Goal: Transaction & Acquisition: Obtain resource

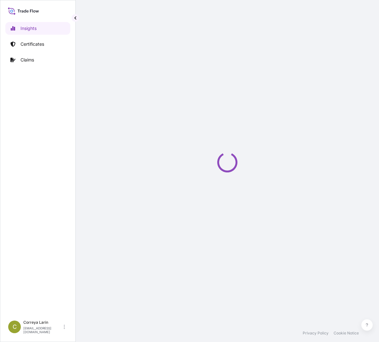
select select "2025"
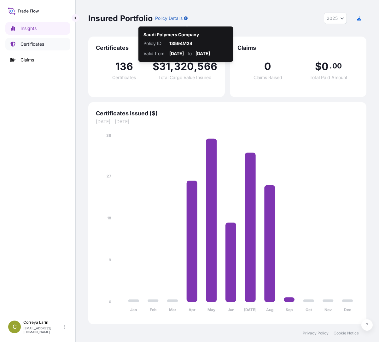
click at [46, 44] on link "Certificates" at bounding box center [37, 44] width 65 height 13
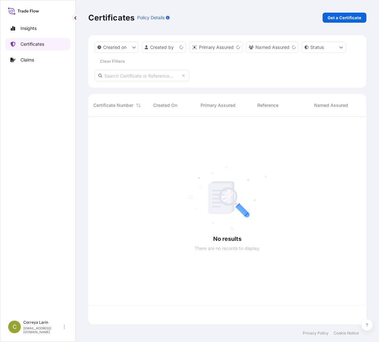
scroll to position [207, 274]
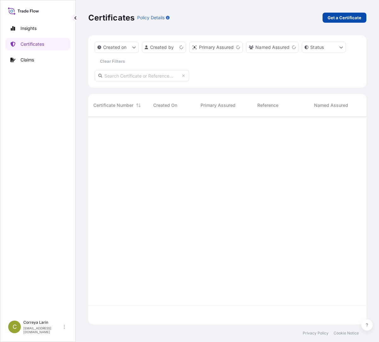
click at [352, 18] on p "Get a Certificate" at bounding box center [345, 18] width 34 height 6
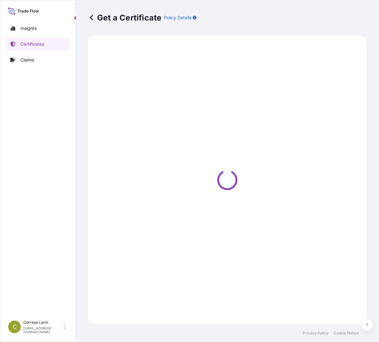
select select "Sea"
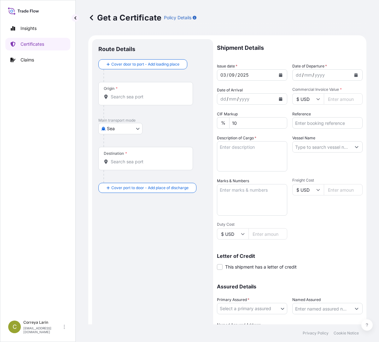
click at [326, 101] on input "Commercial Invoice Value *" at bounding box center [343, 98] width 39 height 11
paste input "267300.00"
type input "267300.00"
click at [146, 93] on div "Origin *" at bounding box center [145, 93] width 95 height 23
click at [146, 94] on input "Origin *" at bounding box center [148, 97] width 74 height 6
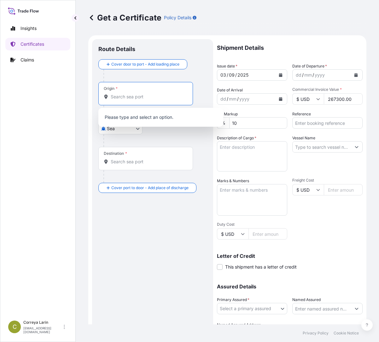
paste input "ALEXANDRIA PORT, EGYPT"
type input "ALEXANDRIA PORT, EGYPT"
drag, startPoint x: 173, startPoint y: 96, endPoint x: 73, endPoint y: 94, distance: 100.4
click at [73, 94] on div "Insights Certificates Claims C Correya Larin correzl@cpchem.com Get a Certifica…" at bounding box center [189, 171] width 379 height 342
click at [121, 161] on input "Destination *" at bounding box center [148, 162] width 74 height 6
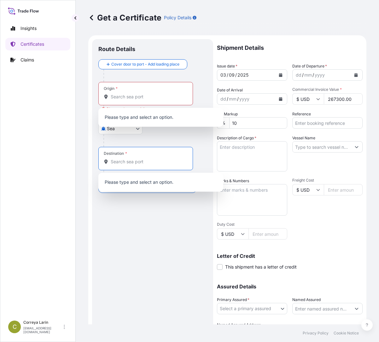
paste input "ALEXANDRIA PORT, EGYPT"
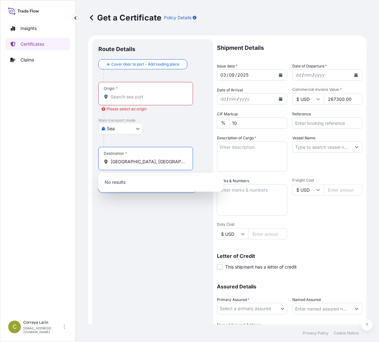
drag, startPoint x: 140, startPoint y: 161, endPoint x: 152, endPoint y: 161, distance: 12.0
click at [152, 161] on input "ALEXANDRIA PORT, EGYPT" at bounding box center [148, 162] width 74 height 6
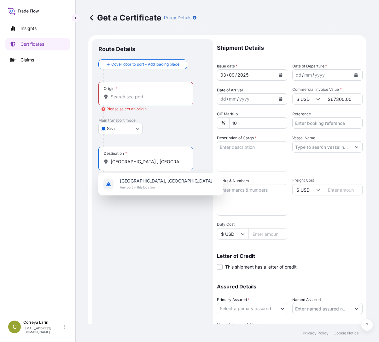
type input "ALEXANDRIA , EGYPT"
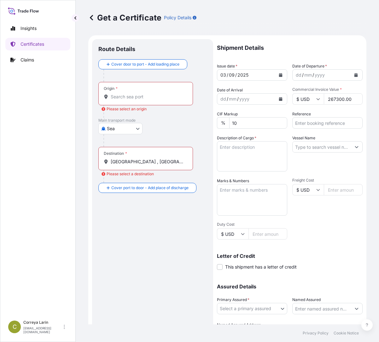
click at [119, 98] on input "Origin * Please select an origin" at bounding box center [148, 97] width 74 height 6
paste input "JUBAIL PORT, SAUDI ARABIA"
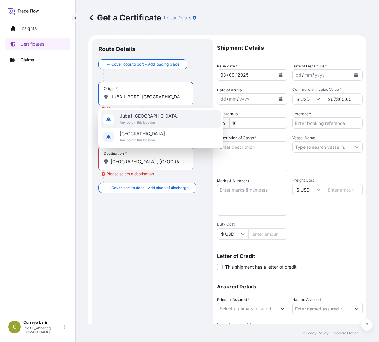
click at [138, 112] on div "Jubail Saudi Arabia Any port in this location" at bounding box center [161, 119] width 120 height 18
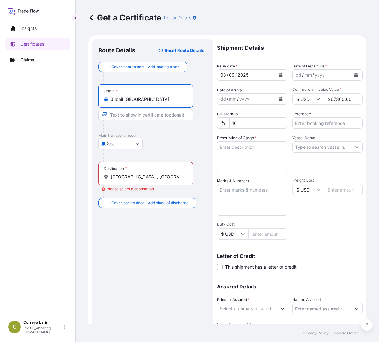
type input "Jubail Saudi Arabia"
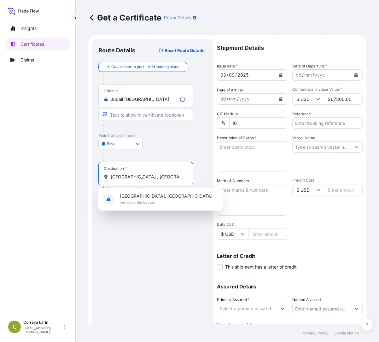
click at [136, 174] on input "ALEXANDRIA , EGYPT" at bounding box center [148, 177] width 74 height 6
click at [145, 199] on span "Any port in this location" at bounding box center [166, 202] width 93 height 6
type input "Alexandria, Egypt"
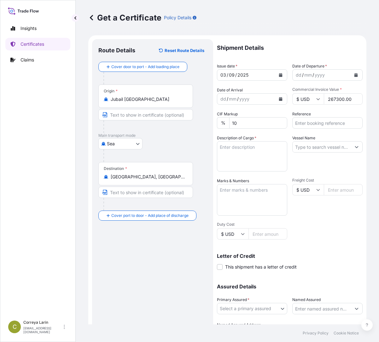
click at [355, 76] on icon "Calendar" at bounding box center [356, 75] width 3 height 4
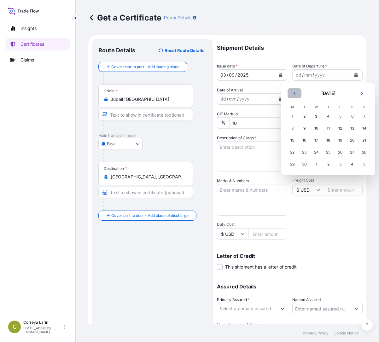
click at [297, 95] on button "Previous" at bounding box center [295, 93] width 14 height 10
click at [364, 164] on div "31" at bounding box center [364, 164] width 11 height 11
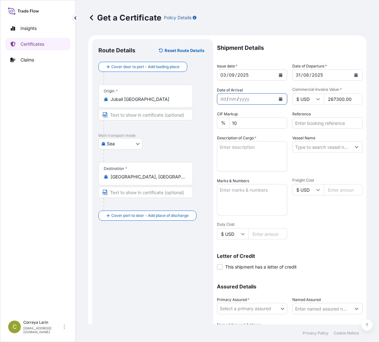
click at [279, 101] on icon "Calendar" at bounding box center [280, 99] width 3 height 4
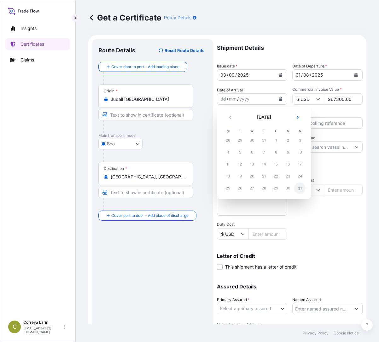
click at [300, 188] on div "31" at bounding box center [299, 188] width 11 height 11
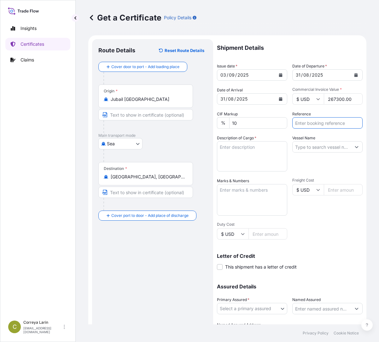
drag, startPoint x: 316, startPoint y: 123, endPoint x: 305, endPoint y: 124, distance: 11.1
click at [316, 123] on input "Reference" at bounding box center [327, 122] width 70 height 11
click at [303, 126] on input "Reference" at bounding box center [327, 122] width 70 height 11
paste input "81443056"
type input "81443056"
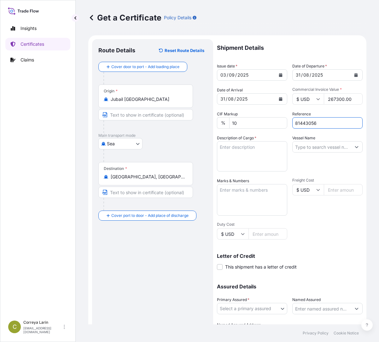
click at [235, 148] on textarea "Description of Cargo *" at bounding box center [252, 156] width 70 height 30
click at [248, 149] on textarea "Description of Cargo *" at bounding box center [252, 156] width 70 height 30
click at [254, 198] on textarea "Marks & Numbers" at bounding box center [252, 200] width 70 height 32
paste textarea "SOLMAX GEOSYNTHETICS S.A.E. STREET # 28, 4TH INDUSTRIAL ZONE, 6TH OF OCTOBER CI…"
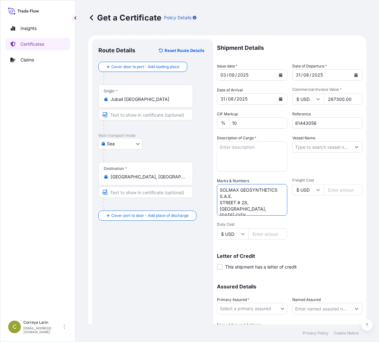
scroll to position [21, 0]
type textarea "SOLMAX GEOSYNTHETICS S.A.E. STREET # 28, 4TH INDUSTRIAL ZONE, 6TH OF OCTOBER CI…"
click at [245, 149] on textarea "Description of Cargo *" at bounding box center [252, 156] width 70 height 30
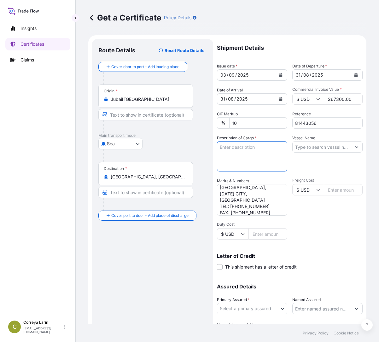
paste textarea "10 x 40 FT CONTAINER CONTAINING 247.50 MT MARLEX MEDIUM DENSITY POLYETHYLENE RE…"
type textarea "10 x 40 FT CONTAINER CONTAINING 247.50 MT MARLEX MEDIUM DENSITY POLYETHYLENE RE…"
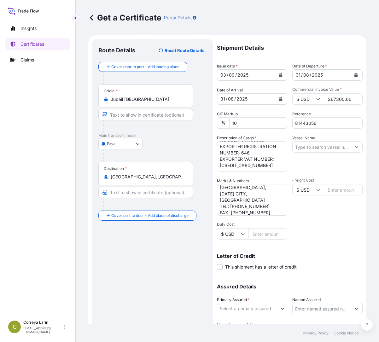
click at [312, 147] on input "Vessel Name" at bounding box center [322, 146] width 58 height 11
paste input "CONSTANTINOS P II 535S"
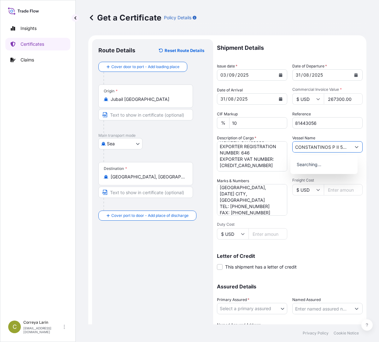
scroll to position [0, 4]
type input "CONSTANTINOS P II 535S"
click at [333, 240] on div "Shipment Details Issue date * 03 / 09 / 2025 Date of Departure * 31 / 08 / 2025…" at bounding box center [290, 189] width 146 height 301
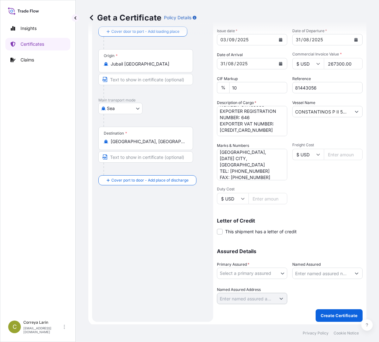
scroll to position [37, 0]
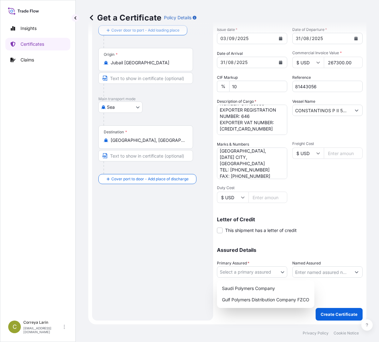
click at [245, 268] on body "0 options available. 1 option available. Insights Certificates Claims C Correya…" at bounding box center [189, 171] width 379 height 342
click at [243, 297] on div "Gulf Polymers Distribution Company FZCO" at bounding box center [266, 299] width 92 height 11
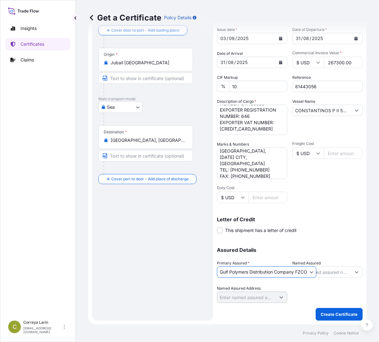
click at [326, 270] on input "Named Assured" at bounding box center [322, 272] width 58 height 11
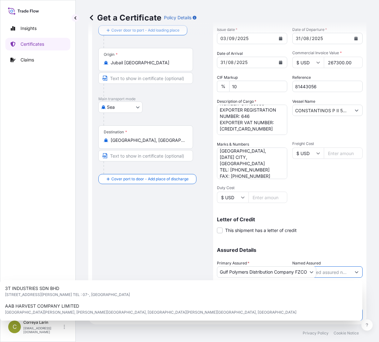
click at [328, 271] on input "Named Assured" at bounding box center [322, 272] width 58 height 11
click at [269, 109] on textarea "10 x 40 FT CONTAINER CONTAINING 247.50 MT MARLEX MEDIUM DENSITY POLYETHYLENE RE…" at bounding box center [252, 120] width 70 height 30
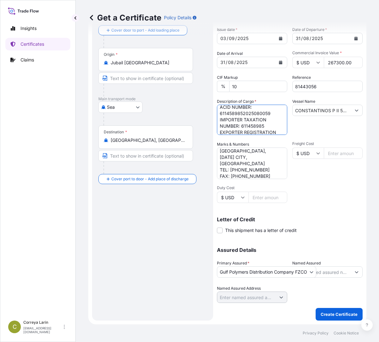
scroll to position [0, 0]
click at [248, 157] on textarea "SOLMAX GEOSYNTHETICS S.A.E. STREET # 28, 4TH INDUSTRIAL ZONE, 6TH OF OCTOBER CI…" at bounding box center [252, 164] width 70 height 32
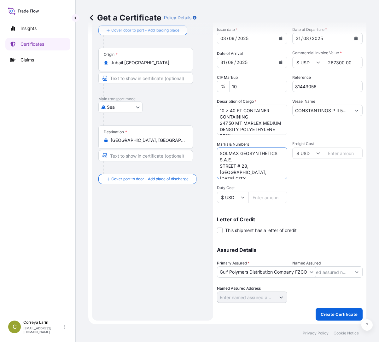
drag, startPoint x: 220, startPoint y: 155, endPoint x: 233, endPoint y: 160, distance: 14.1
click at [233, 160] on textarea "SOLMAX GEOSYNTHETICS S.A.E. STREET # 28, 4TH INDUSTRIAL ZONE, 6TH OF OCTOBER CI…" at bounding box center [252, 164] width 70 height 32
click at [334, 269] on input "Named Assured" at bounding box center [322, 272] width 58 height 11
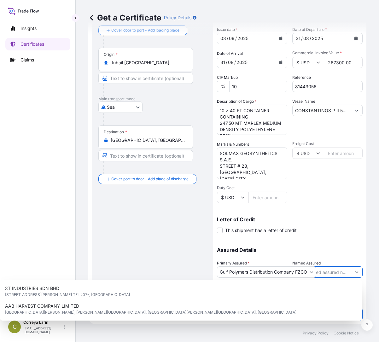
paste input "SOLMAX GEOSYNTHETICS S.A.E."
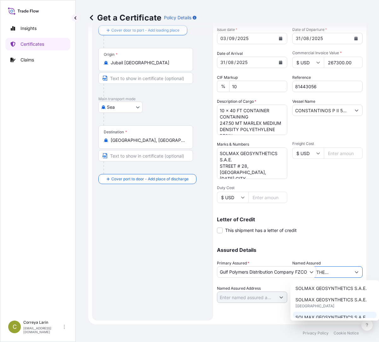
type input "SOLMAX GEOSYNTHETICS S.A.E."
click at [268, 307] on div "Shipment Details Issue date * 03 / 09 / 2025 Date of Departure * 31 / 08 / 2025…" at bounding box center [290, 162] width 146 height 318
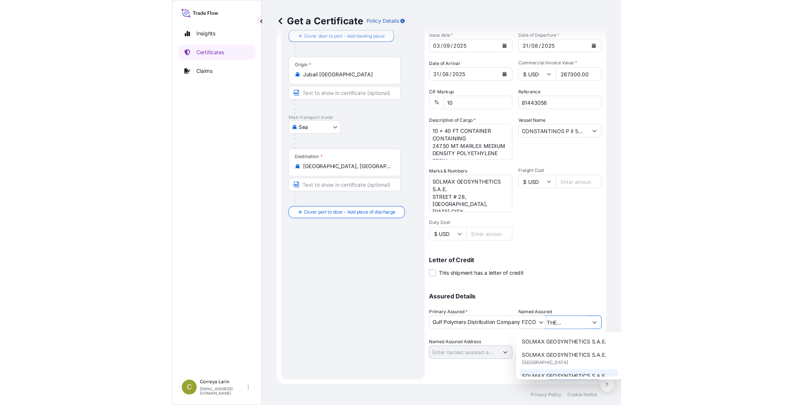
scroll to position [0, 0]
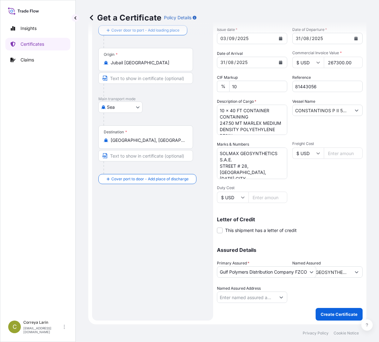
click at [328, 272] on input "SOLMAX GEOSYNTHETICS S.A.E." at bounding box center [322, 272] width 58 height 11
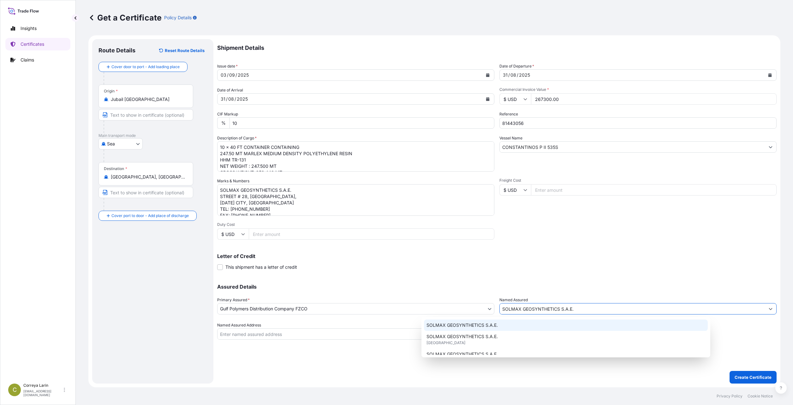
click at [379, 255] on p "Letter of Credit" at bounding box center [496, 256] width 559 height 5
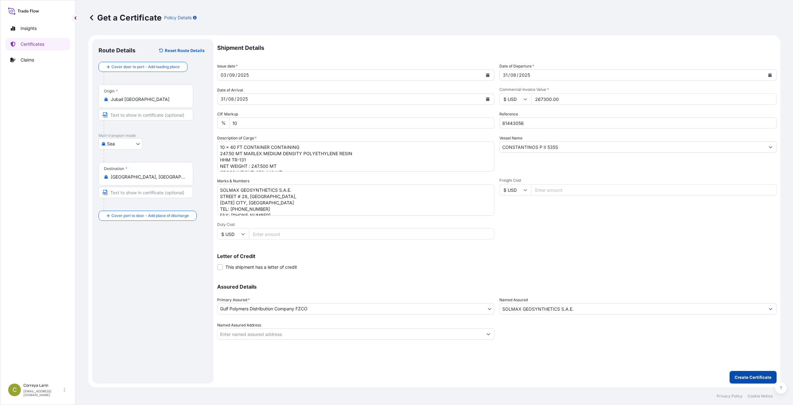
click at [379, 342] on p "Create Certificate" at bounding box center [752, 377] width 37 height 6
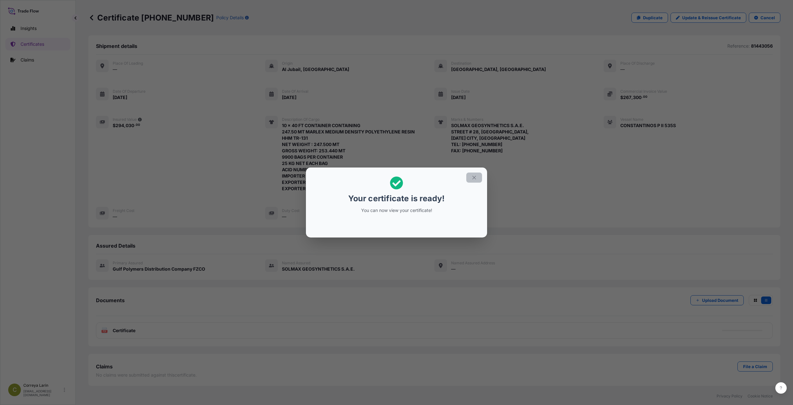
click at [379, 176] on icon "button" at bounding box center [474, 178] width 6 height 6
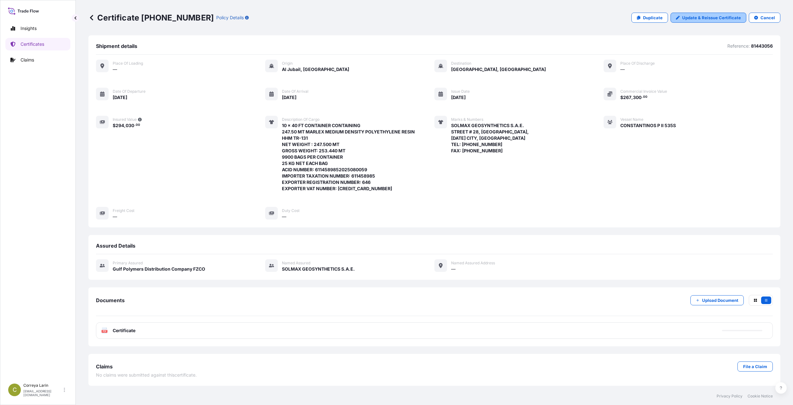
click at [379, 18] on p "Update & Reissue Certificate" at bounding box center [711, 18] width 59 height 6
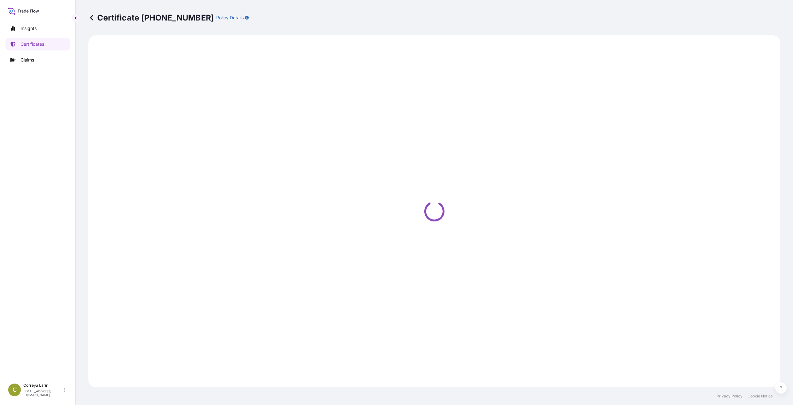
select select "Sea"
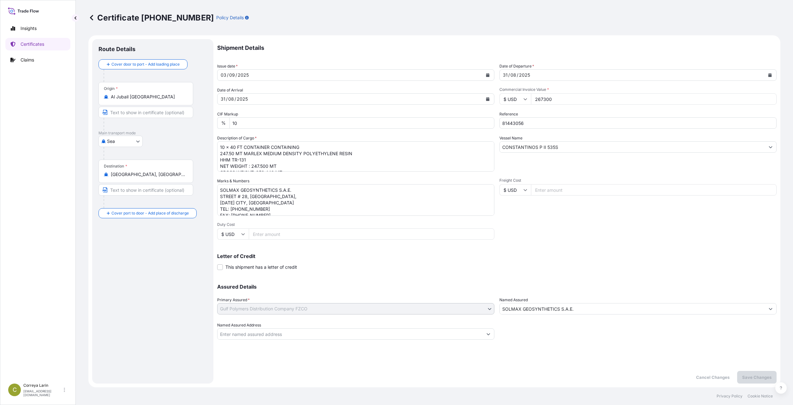
click at [379, 74] on icon "Calendar" at bounding box center [488, 75] width 4 height 4
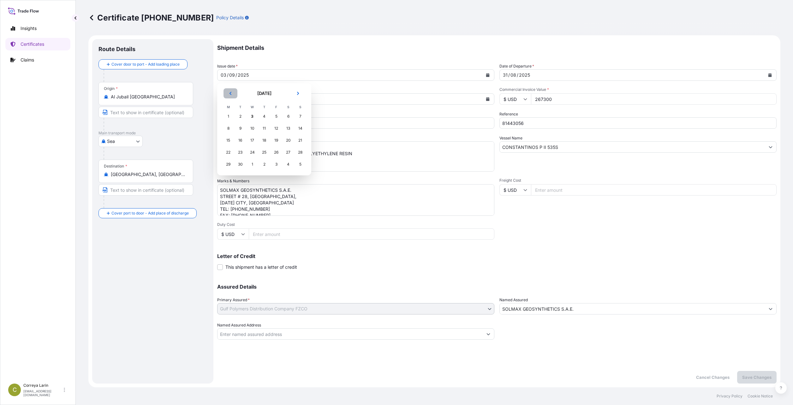
click at [232, 94] on icon "Previous" at bounding box center [230, 93] width 4 height 4
click at [299, 167] on div "31" at bounding box center [299, 164] width 11 height 11
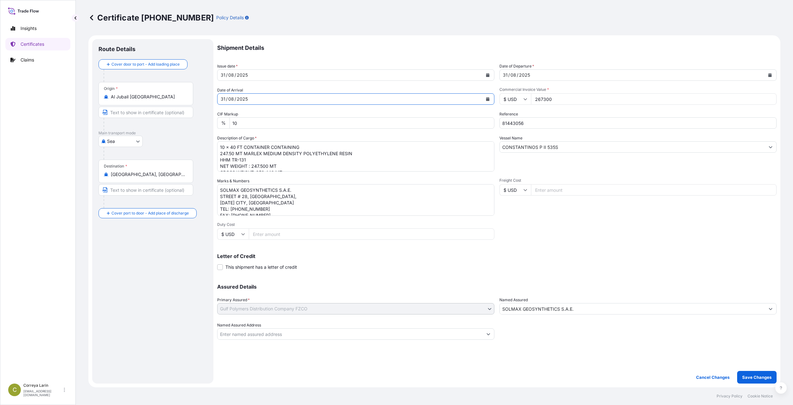
click at [362, 104] on div "31 / 08 / 2025" at bounding box center [349, 98] width 265 height 11
click at [256, 101] on div "31 / 08 / 2025" at bounding box center [349, 98] width 265 height 11
click at [379, 99] on icon "Calendar" at bounding box center [487, 99] width 3 height 4
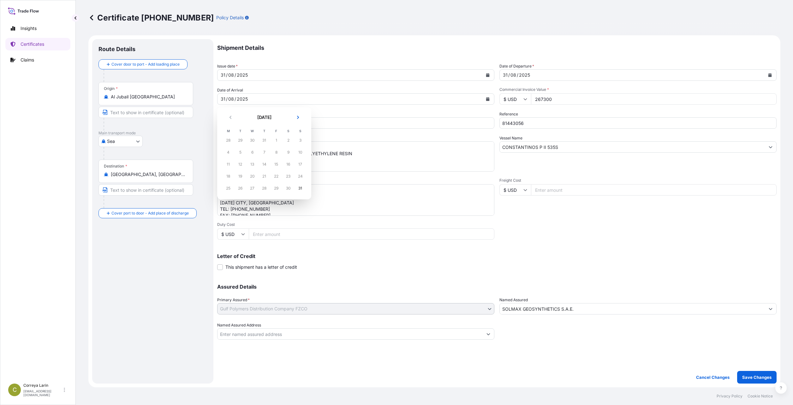
click at [287, 187] on div "30" at bounding box center [287, 188] width 11 height 11
click at [296, 120] on button "Next" at bounding box center [298, 117] width 14 height 10
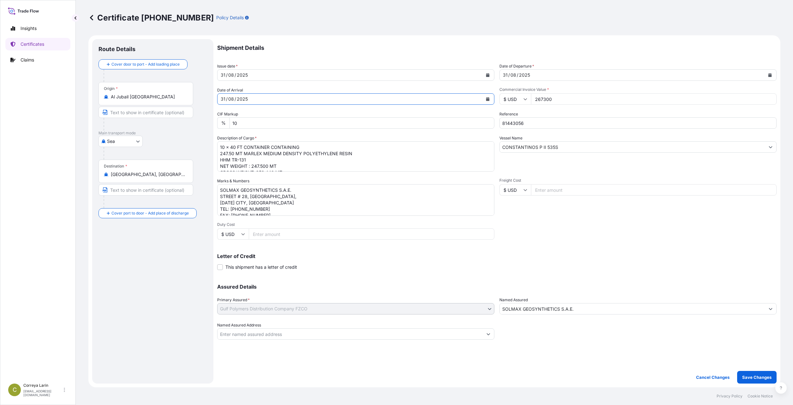
click at [227, 96] on div "/" at bounding box center [227, 99] width 2 height 8
click at [379, 98] on icon "Calendar" at bounding box center [488, 99] width 4 height 4
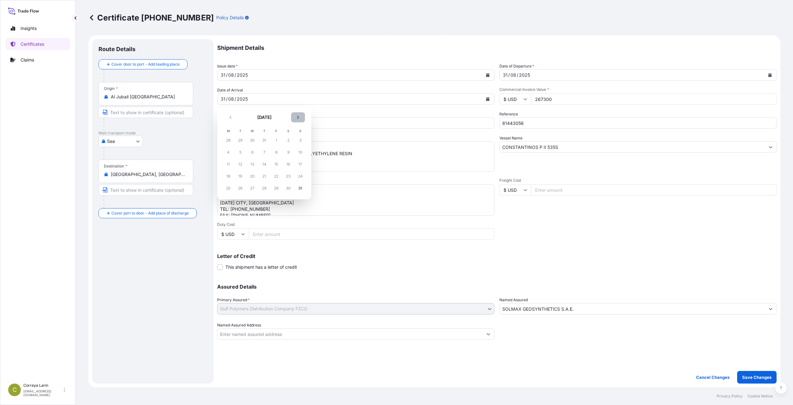
click at [296, 117] on icon "Next" at bounding box center [298, 117] width 4 height 4
click at [265, 174] on div "23" at bounding box center [263, 176] width 11 height 11
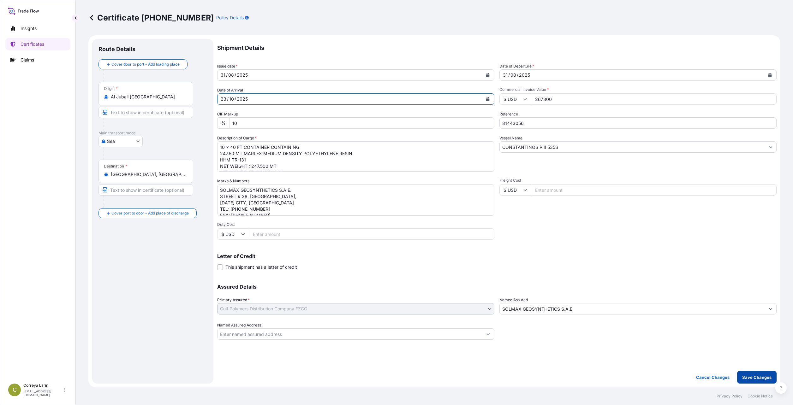
click at [379, 342] on p "Save Changes" at bounding box center [756, 377] width 29 height 6
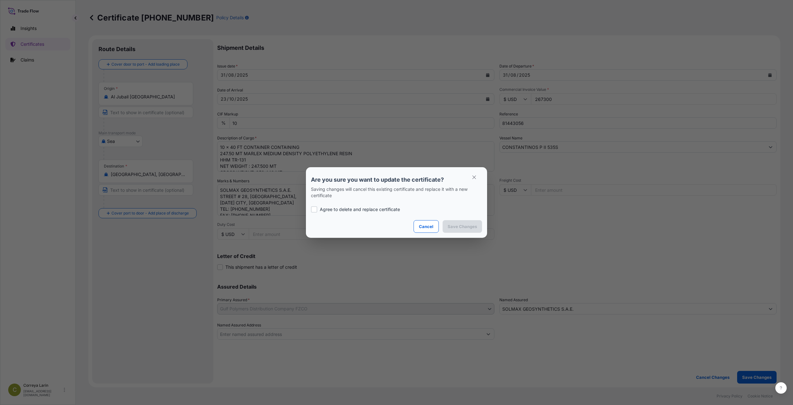
click at [334, 209] on p "Agree to delete and replace certificate" at bounding box center [360, 209] width 80 height 6
checkbox input "true"
click at [379, 227] on p "Save Changes" at bounding box center [461, 226] width 29 height 6
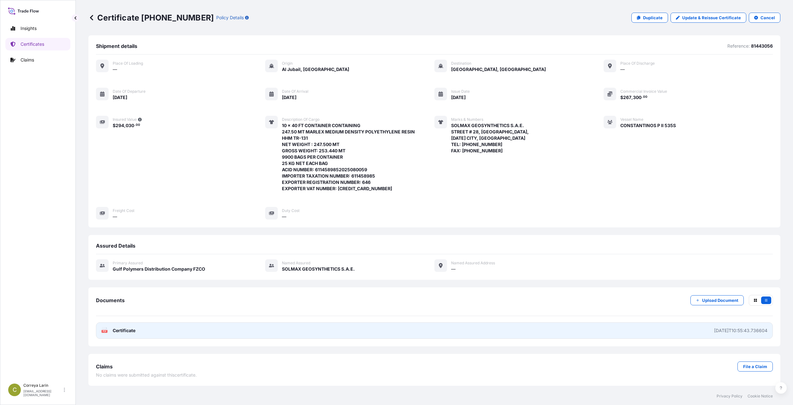
click at [379, 328] on link "PDF Certificate 2025-09-03T10:55:43.736604" at bounding box center [434, 330] width 676 height 16
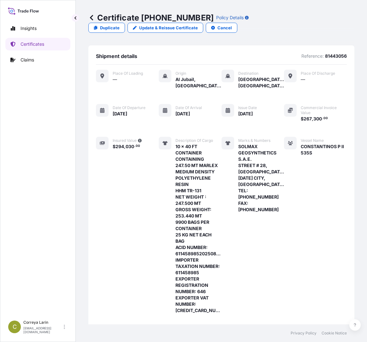
click at [90, 17] on icon at bounding box center [91, 18] width 6 height 6
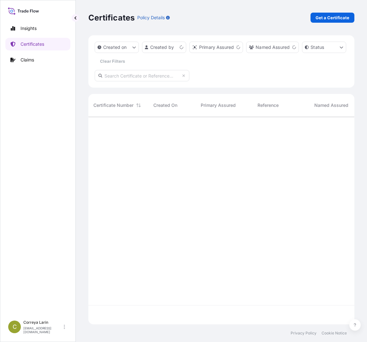
scroll to position [207, 261]
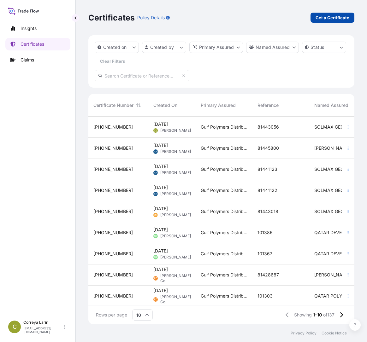
click at [324, 15] on p "Get a Certificate" at bounding box center [333, 18] width 34 height 6
select select "Sea"
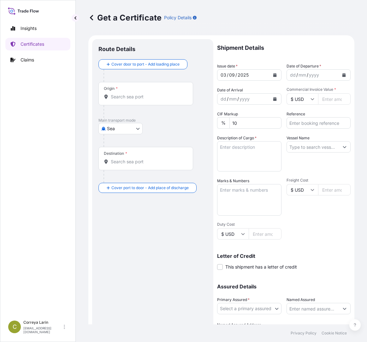
click at [273, 74] on icon "Calendar" at bounding box center [275, 75] width 4 height 4
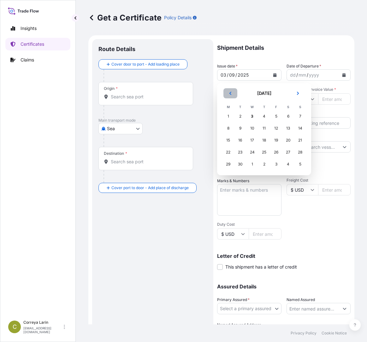
click at [229, 92] on icon "Previous" at bounding box center [230, 93] width 4 height 4
click at [265, 163] on div "28" at bounding box center [263, 164] width 11 height 11
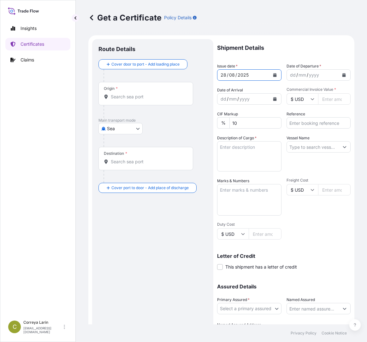
click at [342, 75] on icon "Calendar" at bounding box center [343, 75] width 3 height 4
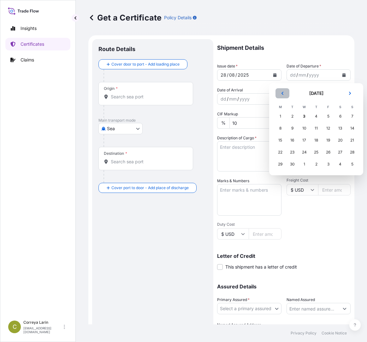
click at [283, 95] on icon "Previous" at bounding box center [282, 93] width 4 height 4
click at [317, 164] on div "28" at bounding box center [315, 164] width 11 height 11
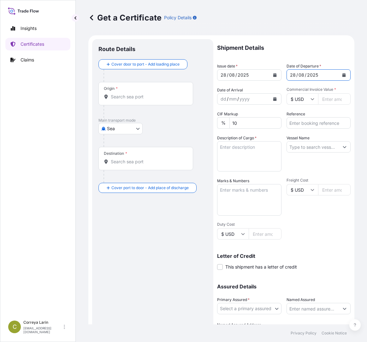
click at [323, 100] on input "Commercial Invoice Value *" at bounding box center [334, 98] width 33 height 11
paste input "52470.00"
type input "52470.00"
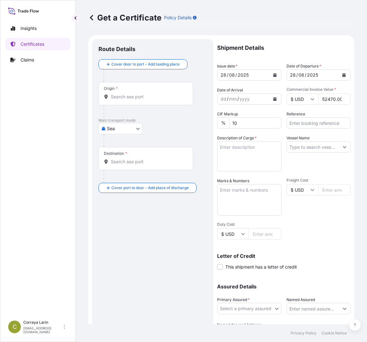
click at [308, 127] on input "Reference" at bounding box center [318, 122] width 64 height 11
paste input "81440137"
type input "81440137"
click at [129, 99] on input "Origin *" at bounding box center [148, 97] width 74 height 6
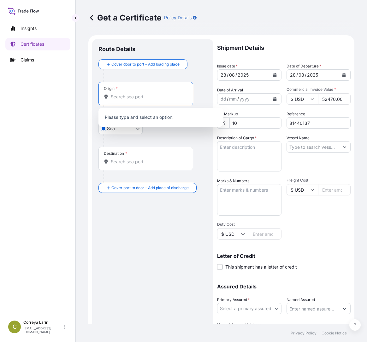
paste input "JUBAIL PORT, SAUDI ARABIA"
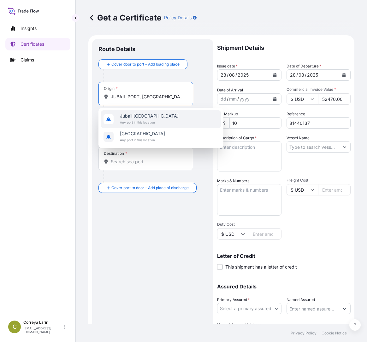
click at [142, 116] on span "Jubail Saudi Arabia" at bounding box center [149, 116] width 59 height 6
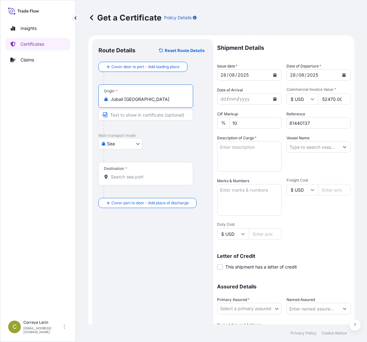
type input "Jubail Saudi Arabia"
click at [127, 181] on div "Destination *" at bounding box center [145, 173] width 95 height 23
click at [127, 180] on input "Destination *" at bounding box center [148, 177] width 74 height 6
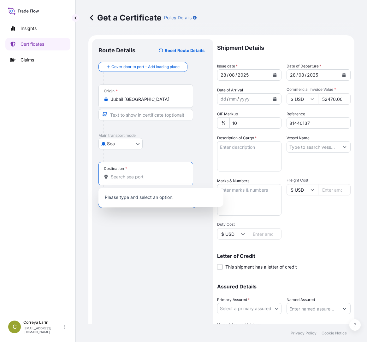
paste input "ALEXANDRIA PORT, EGYPT"
drag, startPoint x: 141, startPoint y: 176, endPoint x: 151, endPoint y: 176, distance: 9.8
click at [151, 176] on input "ALEXANDRIA PORT, EGYPT" at bounding box center [148, 177] width 74 height 6
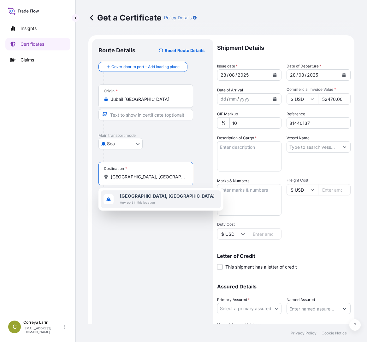
click at [159, 199] on div "Alexandria, Egypt Any port in this location" at bounding box center [161, 200] width 120 height 18
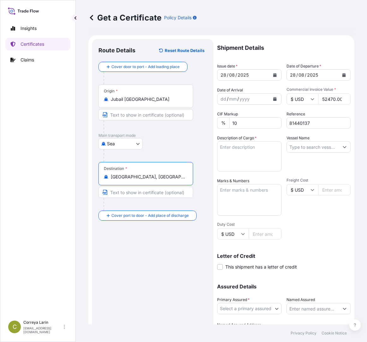
type input "Alexandria, Egypt"
click at [225, 154] on textarea "Description of Cargo *" at bounding box center [249, 156] width 64 height 30
click at [227, 147] on textarea "Description of Cargo *" at bounding box center [249, 156] width 64 height 30
paste textarea "2 FCL x 40' CONTAINER CONTAINING:- 49.50 MT MARLEX HIGH DENSITY POLYETHYLENE RE…"
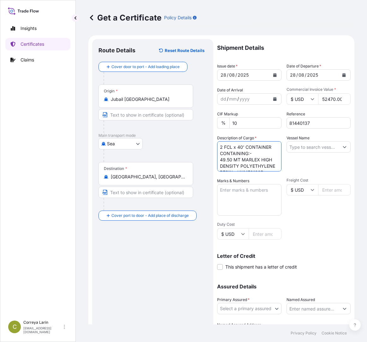
scroll to position [92, 0]
type textarea "2 FCL x 40' CONTAINER CONTAINING:- 49.50 MT MARLEX HIGH DENSITY POLYETHYLENE RE…"
click at [239, 199] on textarea "Marks & Numbers" at bounding box center [249, 200] width 64 height 32
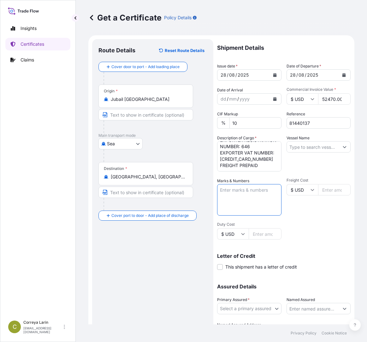
paste textarea "TO THE ORDER OF HSBC BANK EGYPT S.A.E"
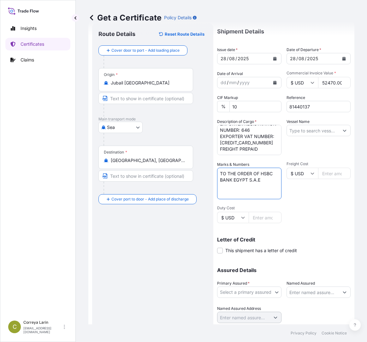
scroll to position [37, 0]
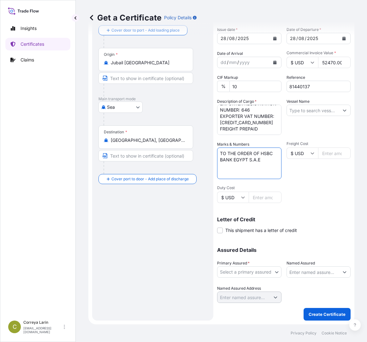
type textarea "TO THE ORDER OF HSBC BANK EGYPT S.A.E"
click at [305, 274] on input "Named Assured" at bounding box center [313, 272] width 52 height 11
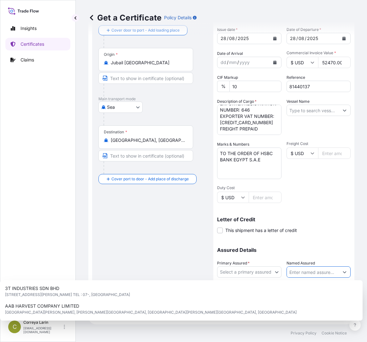
paste input "TO THE ORDER OF HSBC BANK EGYPT S.A.E"
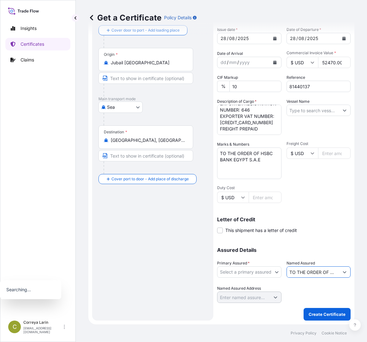
scroll to position [0, 50]
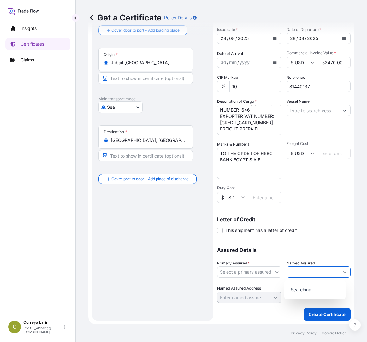
type input "TO THE ORDER OF HSBC BANK EGYPT S.A.E"
click at [269, 273] on body "9 options available. 0 options available. Insights Certificates Claims C Correy…" at bounding box center [183, 171] width 367 height 342
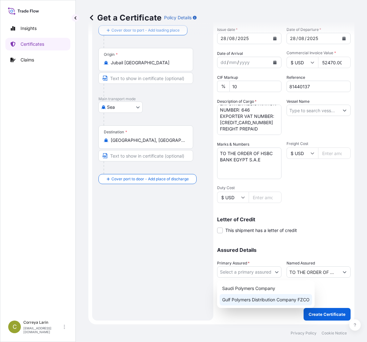
click at [248, 296] on div "Gulf Polymers Distribution Company FZCO" at bounding box center [266, 299] width 92 height 11
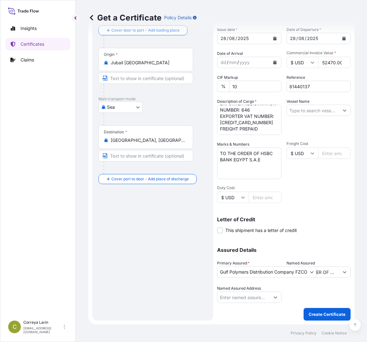
click at [298, 112] on input "Vessel Name" at bounding box center [313, 110] width 52 height 11
paste input "MSC VERONA IS534A"
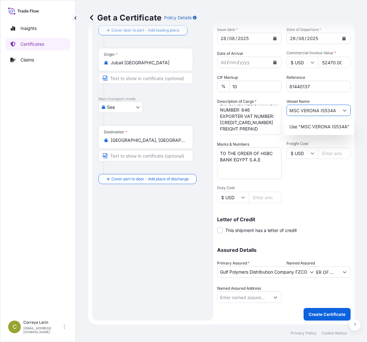
type input "MSC VERONA IS534A"
click at [327, 215] on div "Letter of Credit This shipment has a letter of credit Letter of credit * Letter…" at bounding box center [283, 222] width 133 height 24
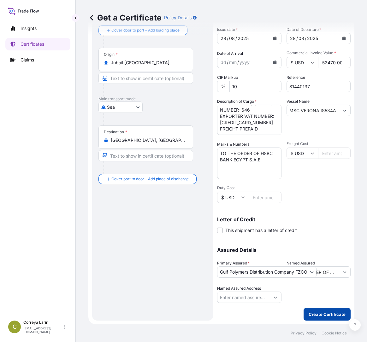
click at [323, 315] on p "Create Certificate" at bounding box center [327, 314] width 37 height 6
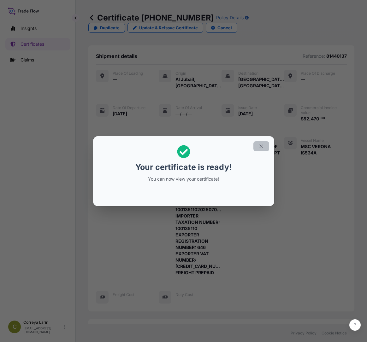
click at [260, 147] on icon "button" at bounding box center [261, 147] width 6 height 6
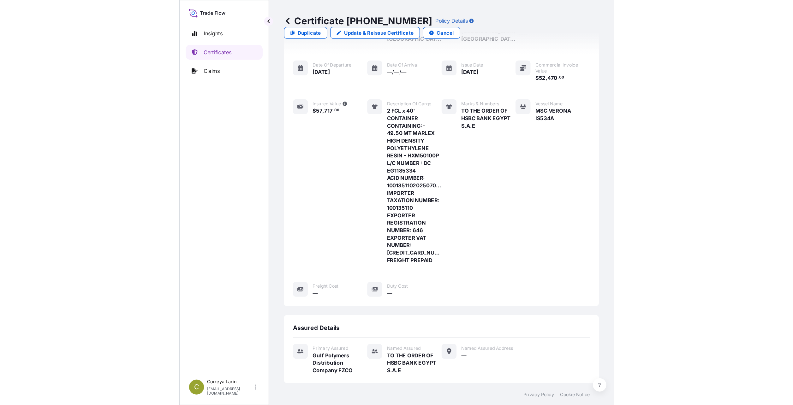
scroll to position [158, 0]
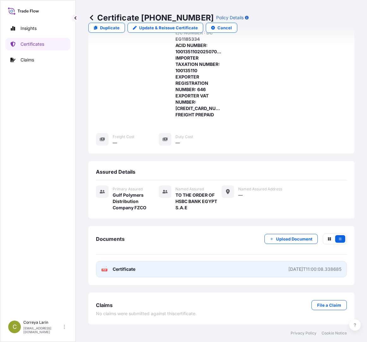
click at [294, 268] on div "2025-09-03T11:00:08.338685" at bounding box center [314, 269] width 53 height 6
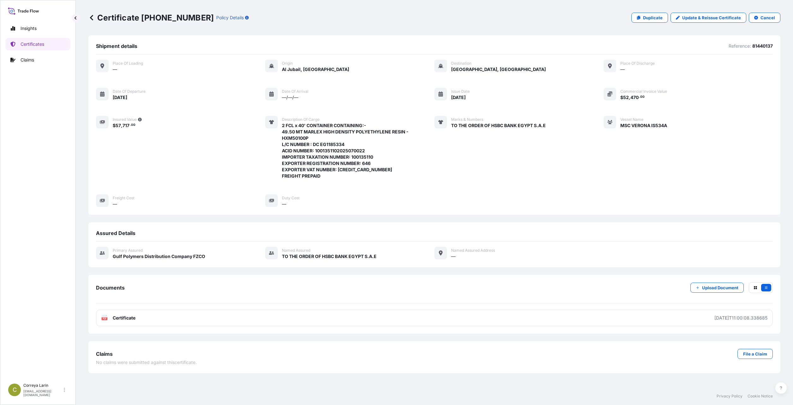
scroll to position [0, 0]
click at [41, 39] on link "Certificates" at bounding box center [37, 44] width 65 height 13
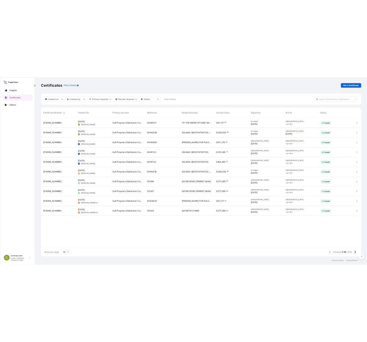
scroll to position [207, 261]
